Goal: Task Accomplishment & Management: Use online tool/utility

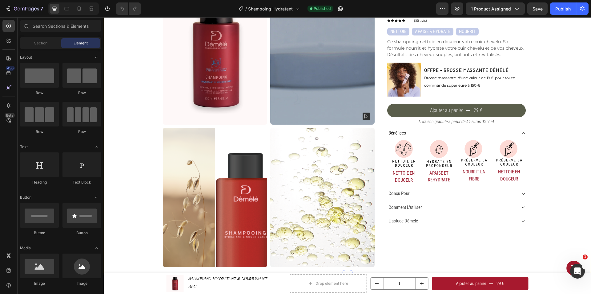
scroll to position [92, 0]
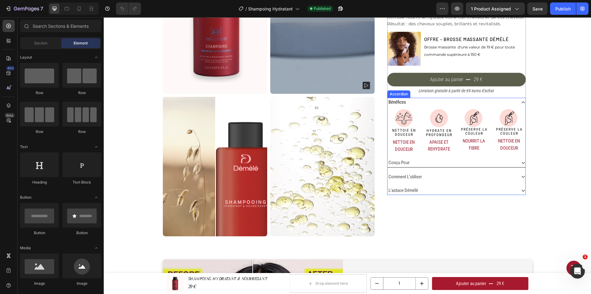
click at [503, 161] on div "conçu pour" at bounding box center [452, 162] width 129 height 9
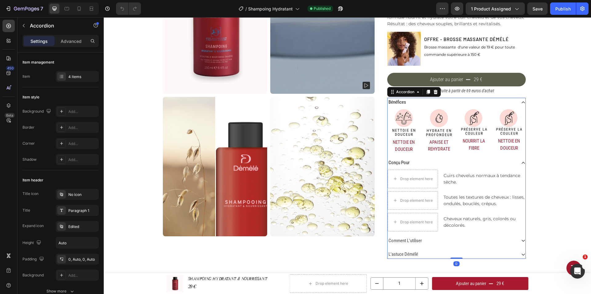
click at [503, 161] on div "conçu pour" at bounding box center [452, 162] width 129 height 9
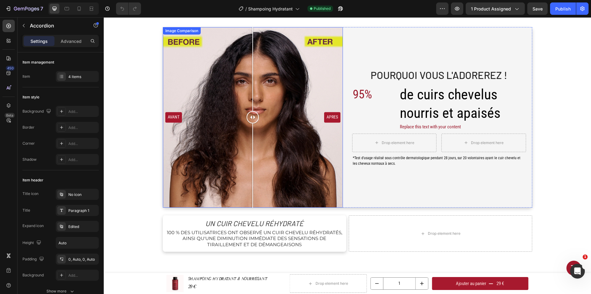
scroll to position [318, 0]
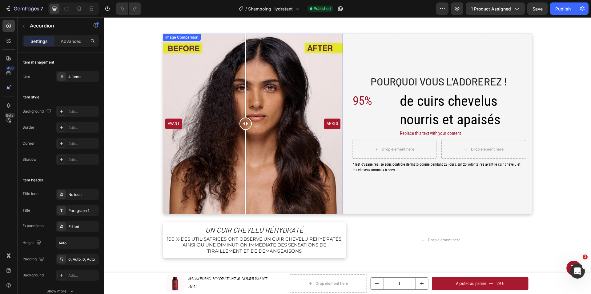
click at [243, 118] on div "AVANT APRES" at bounding box center [253, 124] width 180 height 180
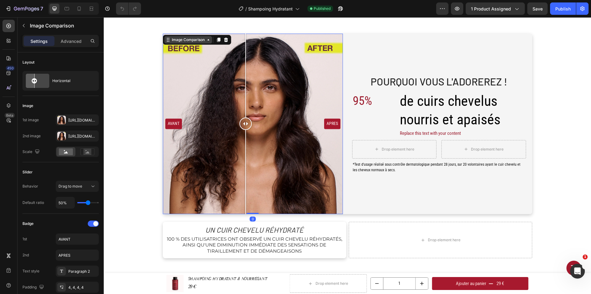
click at [202, 41] on div "Image Comparison" at bounding box center [188, 40] width 35 height 6
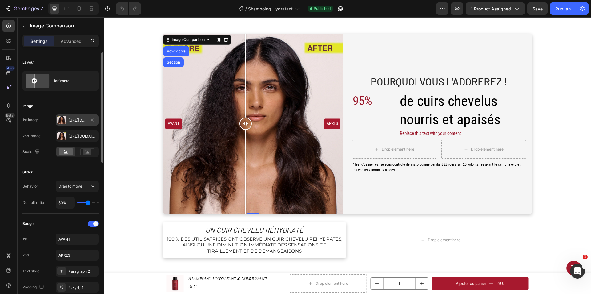
click at [82, 122] on div "[URL][DOMAIN_NAME]" at bounding box center [77, 120] width 18 height 6
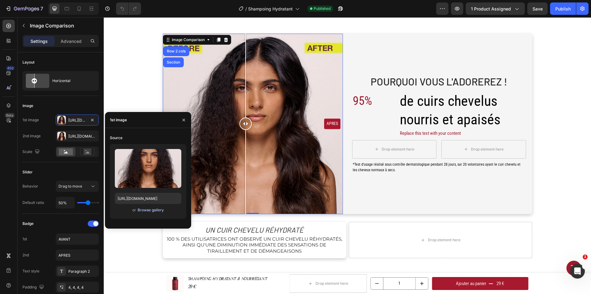
click at [151, 209] on div "Browse gallery" at bounding box center [151, 210] width 26 height 6
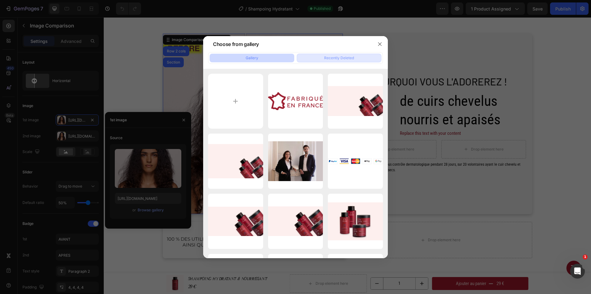
click at [322, 58] on button "Recently Deleted" at bounding box center [339, 58] width 85 height 9
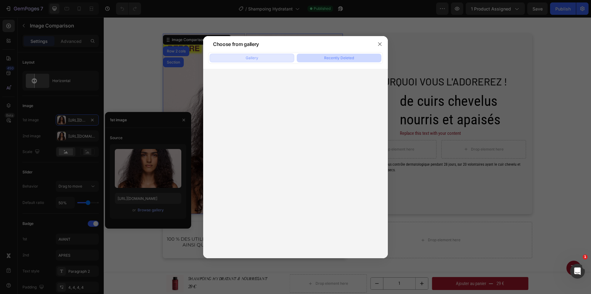
click at [271, 59] on button "Gallery" at bounding box center [252, 58] width 85 height 9
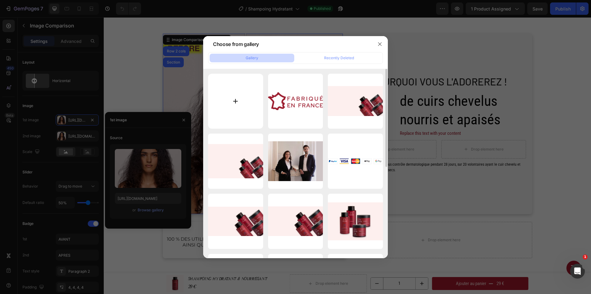
click at [244, 100] on input "file" at bounding box center [235, 101] width 55 height 55
type input "C:\fakepath\BOUTIQUE V2.jpg"
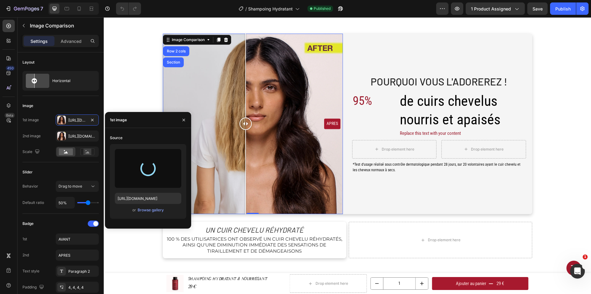
type input "[URL][DOMAIN_NAME]"
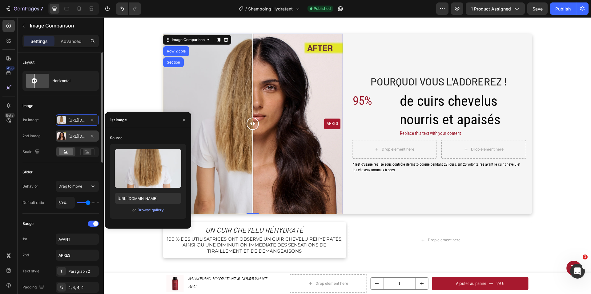
click at [83, 134] on div "[URL][DOMAIN_NAME]" at bounding box center [77, 136] width 18 height 6
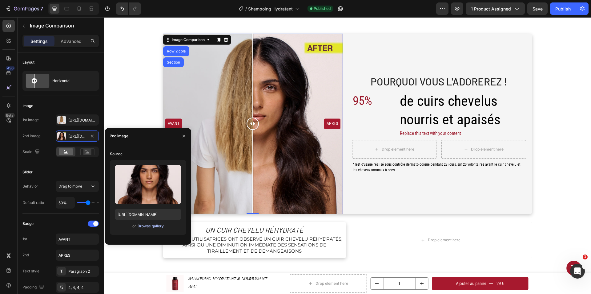
click at [148, 227] on div "Browse gallery" at bounding box center [151, 226] width 26 height 6
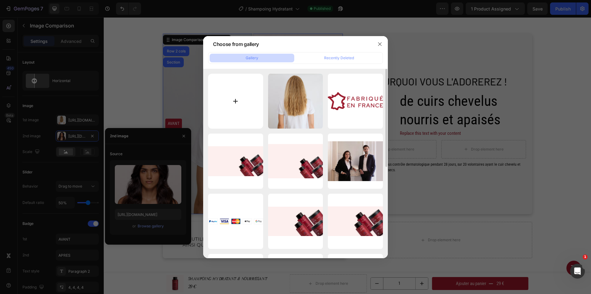
click at [237, 106] on input "file" at bounding box center [235, 101] width 55 height 55
type input "C:\fakepath\BOUTIQUE V2 (1).jpg"
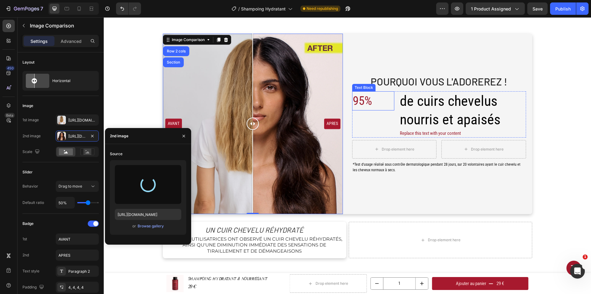
type input "[URL][DOMAIN_NAME]"
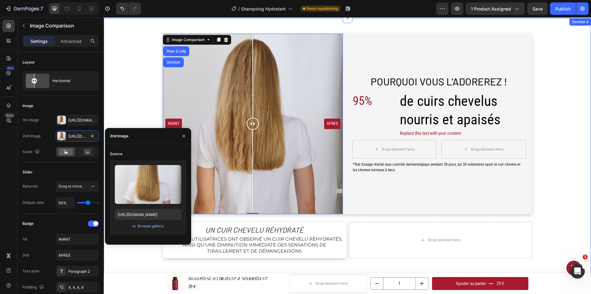
click at [146, 92] on div "Pourquoi Vous l'Adorerez ! Heading 95% Text Block de cuirs chevelus nourris et …" at bounding box center [347, 146] width 478 height 224
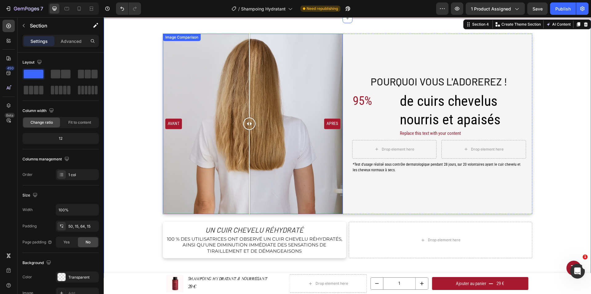
drag, startPoint x: 251, startPoint y: 125, endPoint x: 247, endPoint y: 126, distance: 4.2
click at [247, 126] on div at bounding box center [249, 123] width 12 height 12
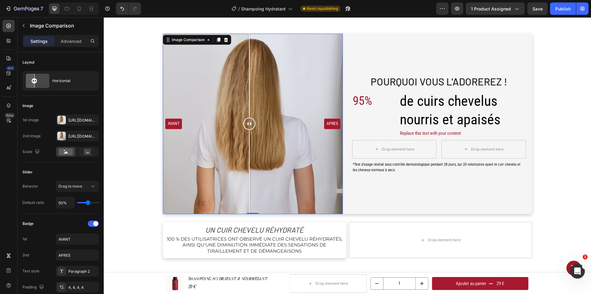
click at [175, 124] on div "AVANT APRES" at bounding box center [253, 124] width 180 height 180
drag, startPoint x: 175, startPoint y: 121, endPoint x: 251, endPoint y: 124, distance: 76.4
click at [251, 124] on div at bounding box center [253, 123] width 12 height 12
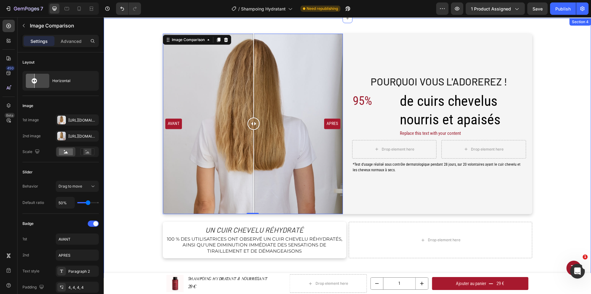
click at [551, 155] on div "Pourquoi Vous l'Adorerez ! Heading 95% Text Block de cuirs chevelus nourris et …" at bounding box center [347, 146] width 478 height 224
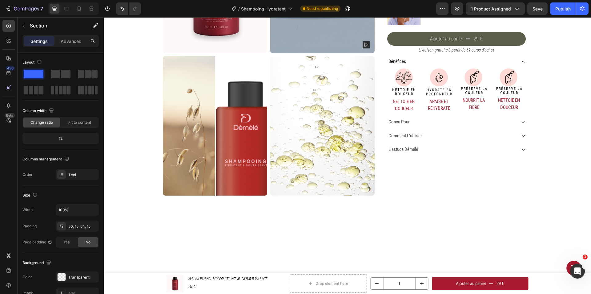
scroll to position [10, 0]
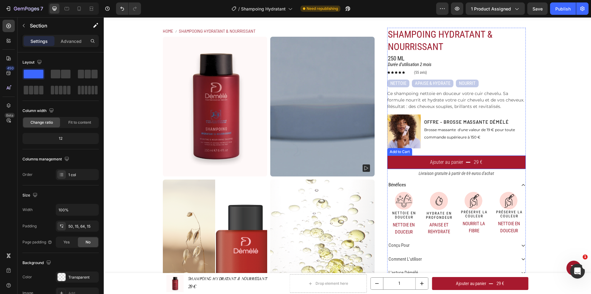
click at [489, 159] on button "Ajouter au panier 29 €" at bounding box center [456, 162] width 139 height 14
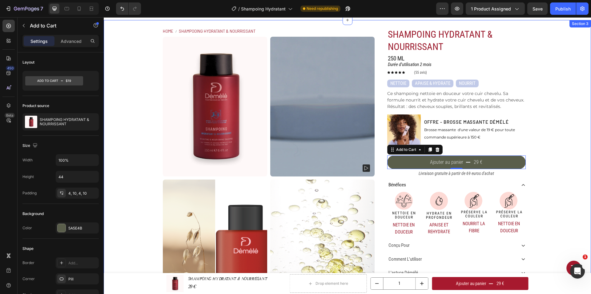
scroll to position [0, 0]
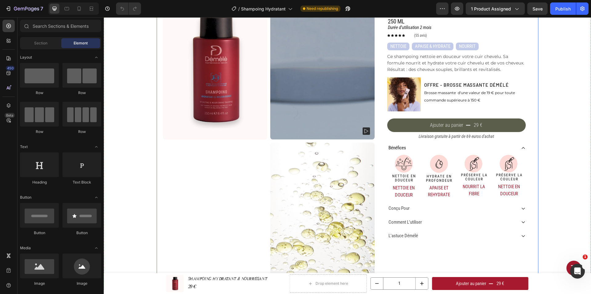
scroll to position [62, 0]
